Goal: Task Accomplishment & Management: Manage account settings

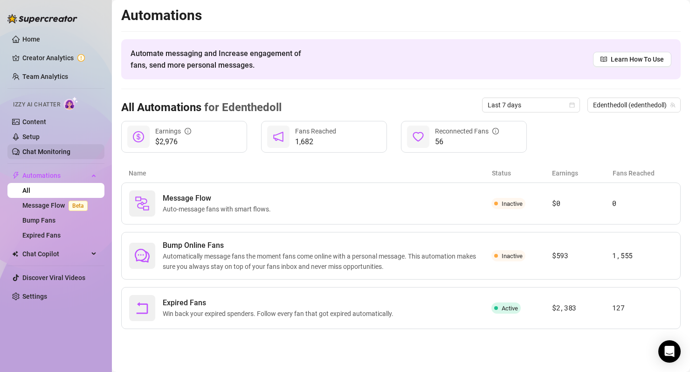
click at [39, 152] on link "Chat Monitoring" at bounding box center [46, 151] width 48 height 7
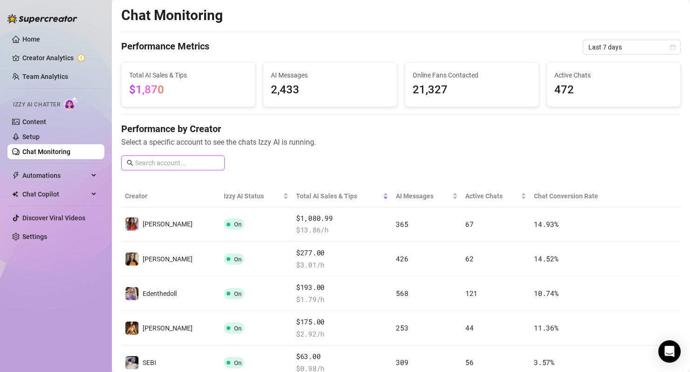
click at [154, 167] on input "text" at bounding box center [177, 163] width 84 height 10
type input "eden"
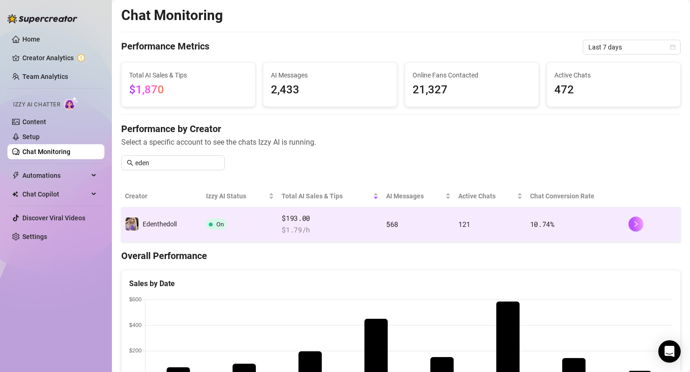
click at [215, 224] on span "On" at bounding box center [216, 223] width 21 height 11
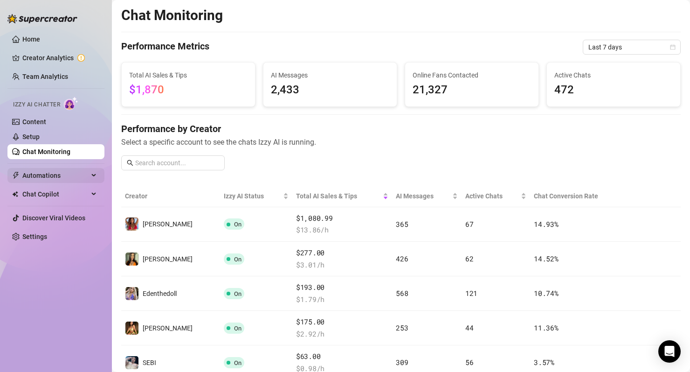
click at [54, 176] on span "Automations" at bounding box center [55, 175] width 66 height 15
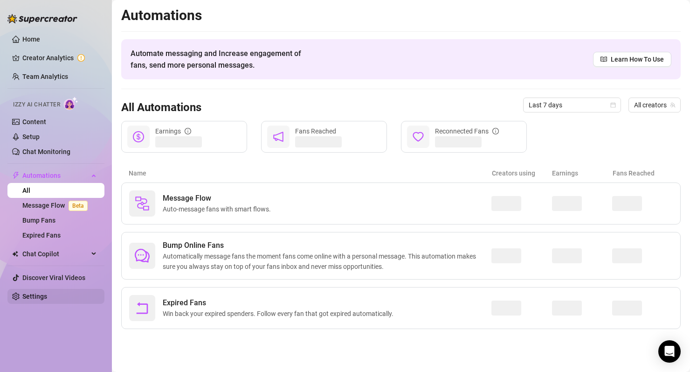
click at [25, 293] on link "Settings" at bounding box center [34, 295] width 25 height 7
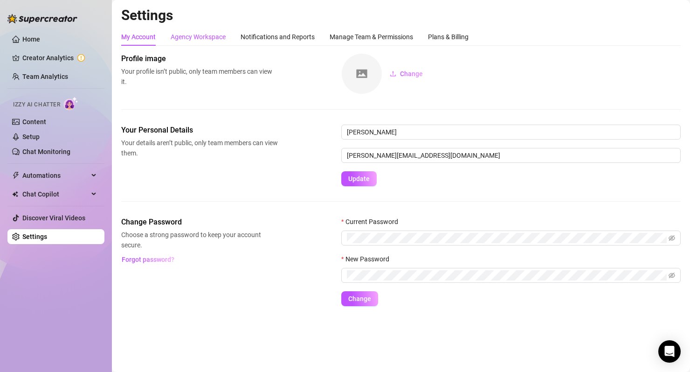
click at [216, 34] on div "Agency Workspace" at bounding box center [198, 37] width 55 height 10
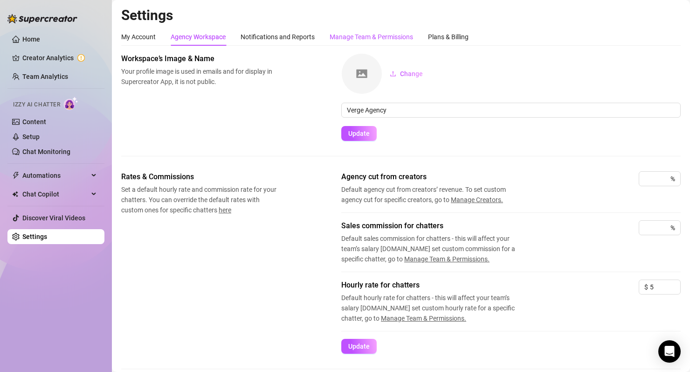
click at [368, 37] on div "Manage Team & Permissions" at bounding box center [371, 37] width 83 height 10
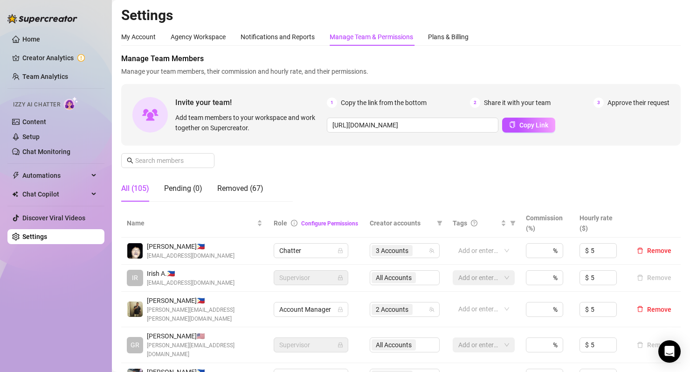
click at [40, 186] on ul "Home Creator Analytics Team Analytics Izzy AI Chatter Content Setup Chat Monito…" at bounding box center [55, 138] width 97 height 220
click at [40, 190] on span "Chat Copilot" at bounding box center [55, 194] width 66 height 15
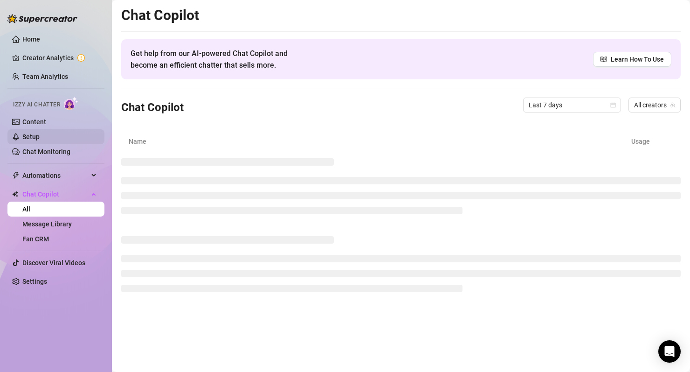
click at [32, 137] on link "Setup" at bounding box center [30, 136] width 17 height 7
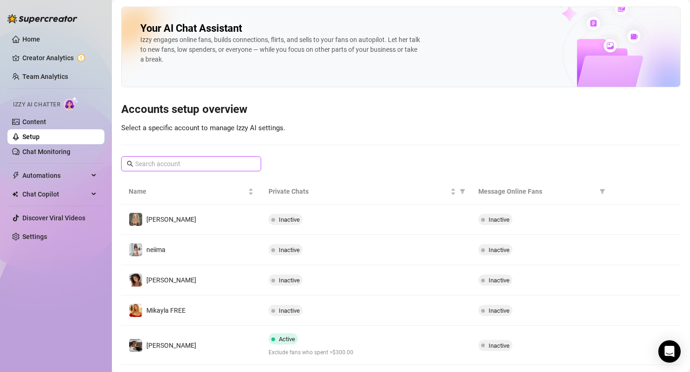
click at [180, 164] on input "text" at bounding box center [191, 164] width 113 height 10
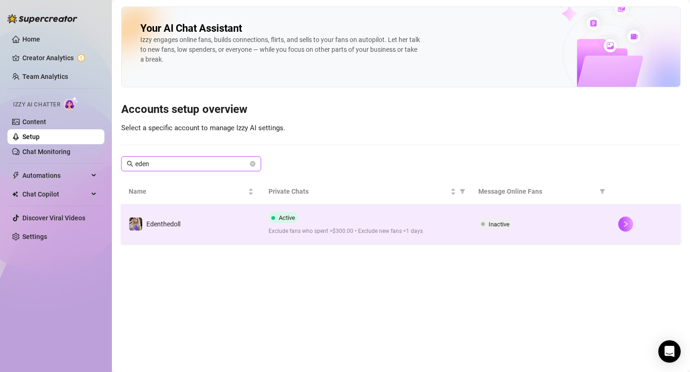
type input "eden"
click at [275, 215] on span at bounding box center [273, 217] width 4 height 11
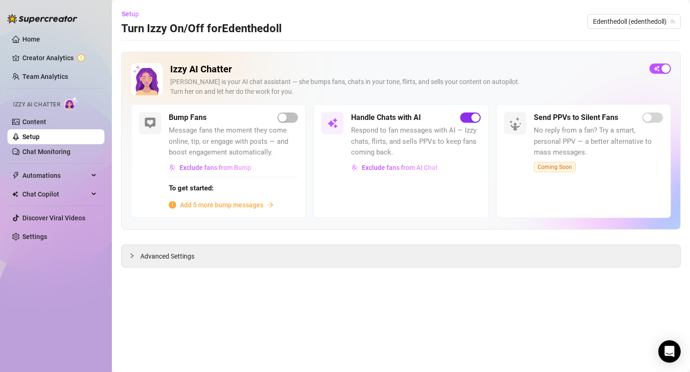
click at [467, 117] on span "button" at bounding box center [470, 117] width 21 height 10
